Goal: Navigation & Orientation: Go to known website

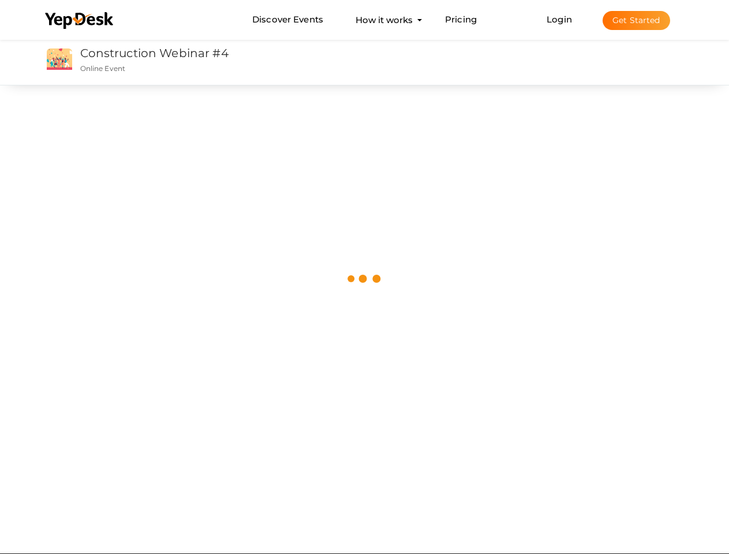
click at [364, 277] on img at bounding box center [365, 279] width 40 height 40
click at [80, 21] on use at bounding box center [79, 20] width 68 height 17
click at [560, 19] on link "Login" at bounding box center [559, 19] width 25 height 11
click at [636, 20] on button "Get Started" at bounding box center [637, 20] width 68 height 19
